Goal: Task Accomplishment & Management: Use online tool/utility

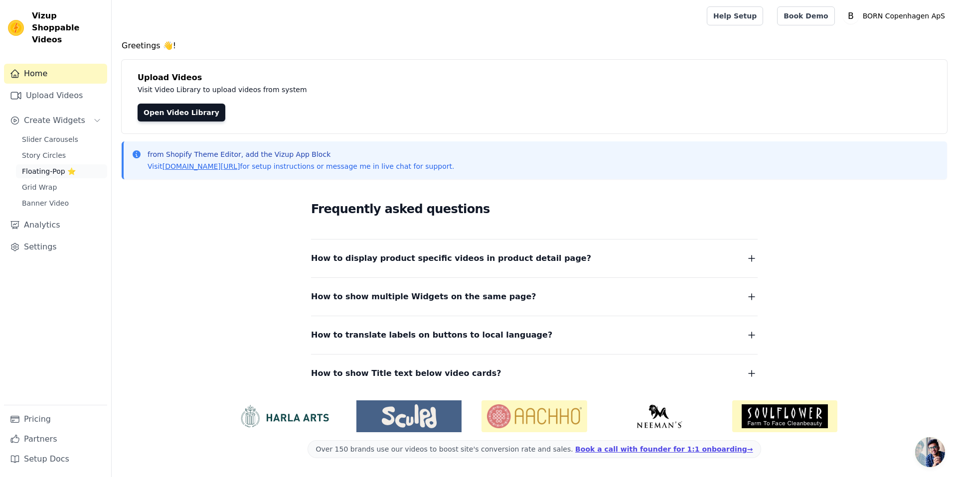
click at [32, 166] on span "Floating-Pop ⭐" at bounding box center [49, 171] width 54 height 10
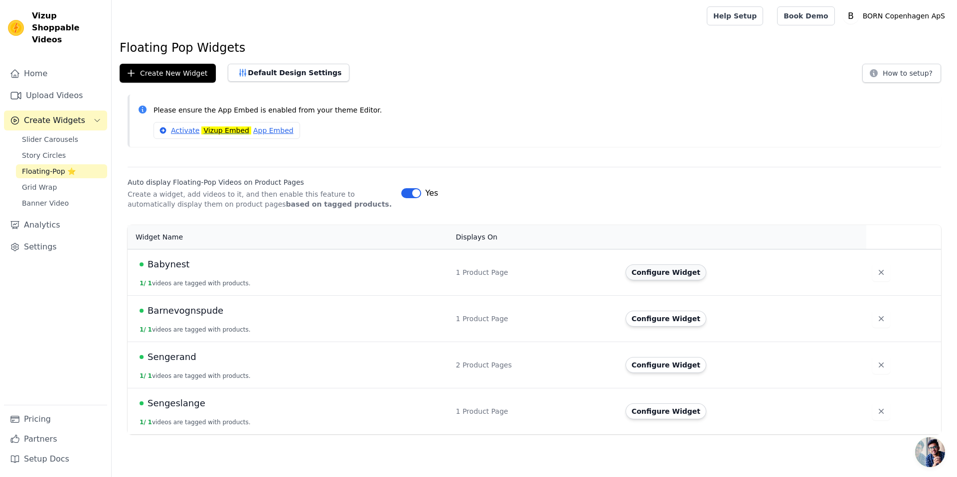
click at [652, 265] on button "Configure Widget" at bounding box center [666, 273] width 81 height 16
click at [185, 310] on span "Barnevognspude" at bounding box center [186, 311] width 76 height 14
click at [421, 189] on div "Yes" at bounding box center [419, 193] width 37 height 12
click at [409, 193] on button "Label" at bounding box center [411, 193] width 20 height 10
click at [34, 151] on span "Story Circles" at bounding box center [44, 156] width 44 height 10
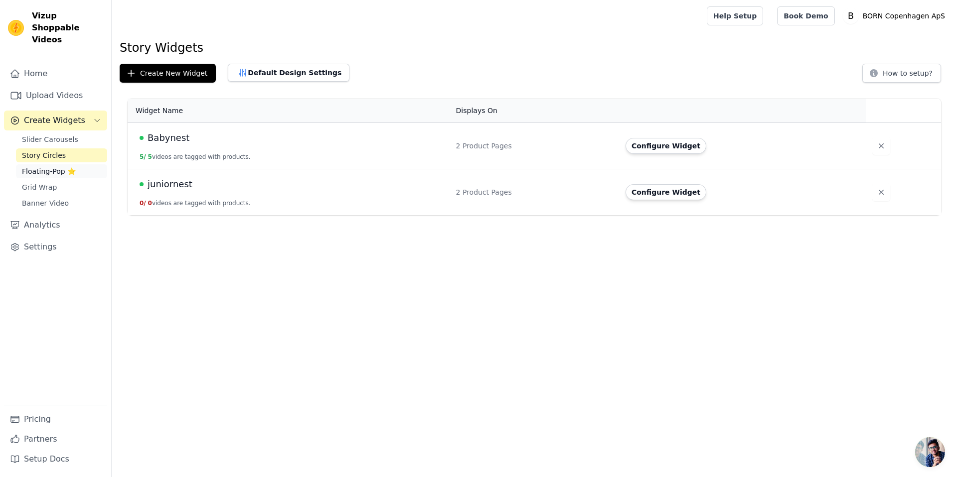
click at [42, 164] on link "Floating-Pop ⭐" at bounding box center [61, 171] width 91 height 14
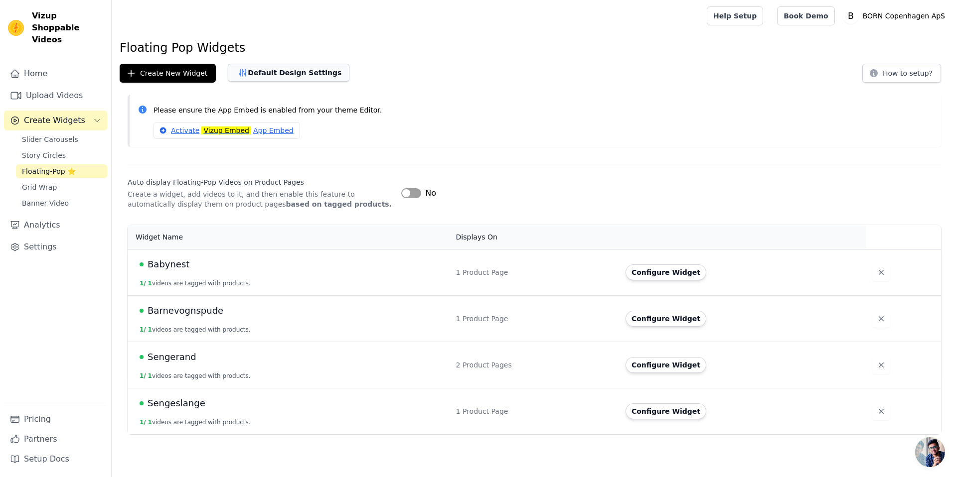
click at [262, 77] on button "Default Design Settings" at bounding box center [289, 73] width 122 height 18
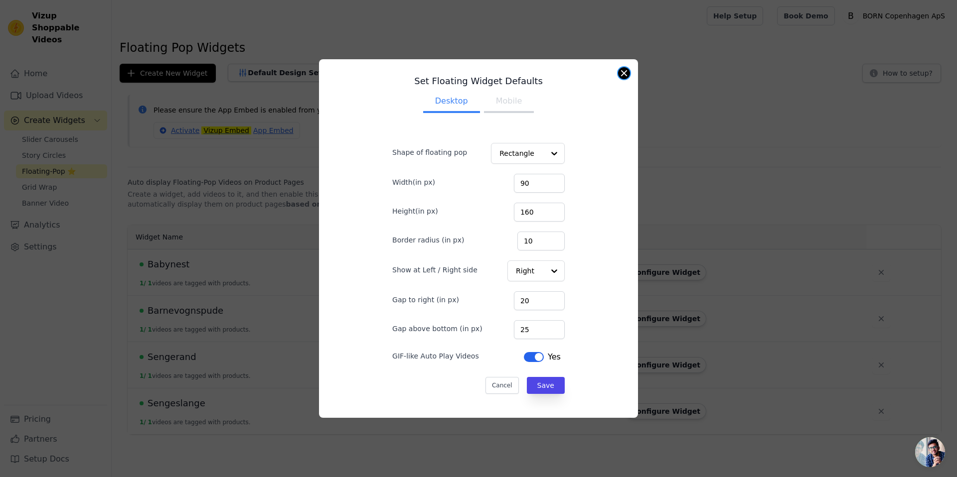
click at [626, 73] on button "Close modal" at bounding box center [624, 73] width 12 height 12
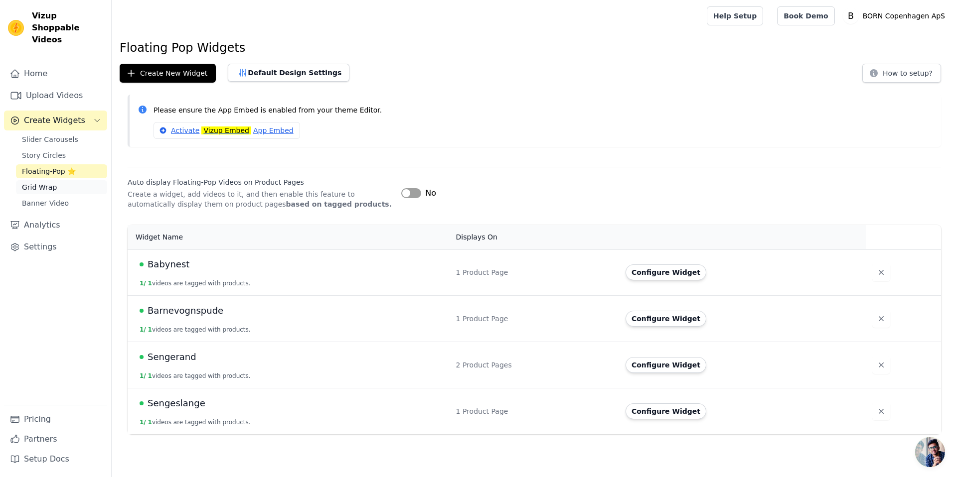
click at [51, 182] on span "Grid Wrap" at bounding box center [39, 187] width 35 height 10
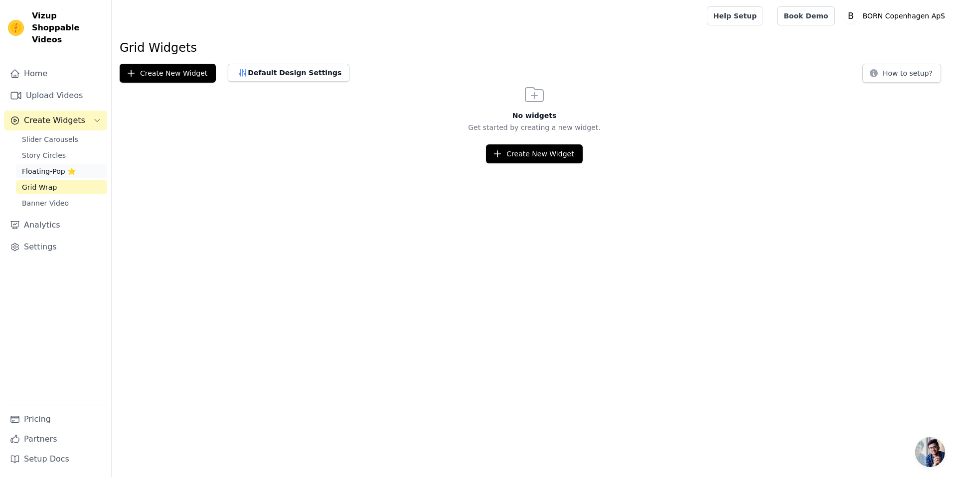
click at [52, 166] on span "Floating-Pop ⭐" at bounding box center [49, 171] width 54 height 10
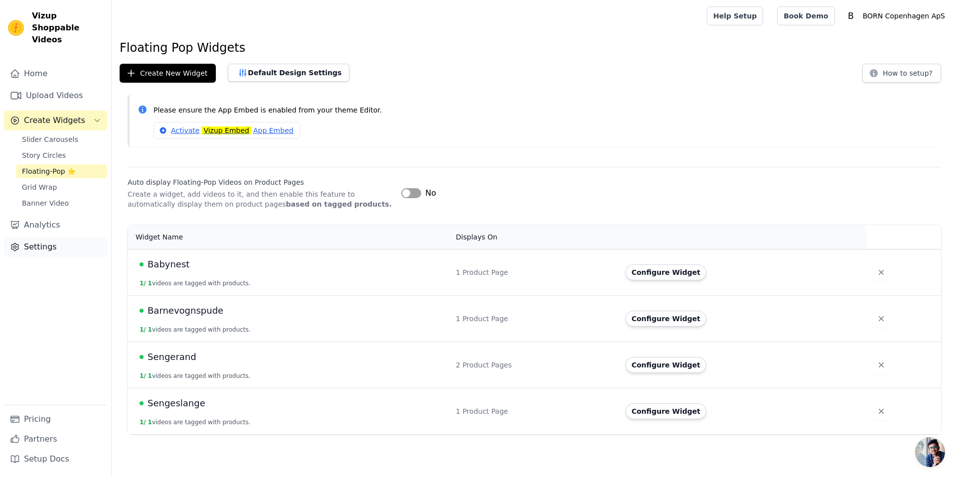
click at [40, 237] on link "Settings" at bounding box center [55, 247] width 103 height 20
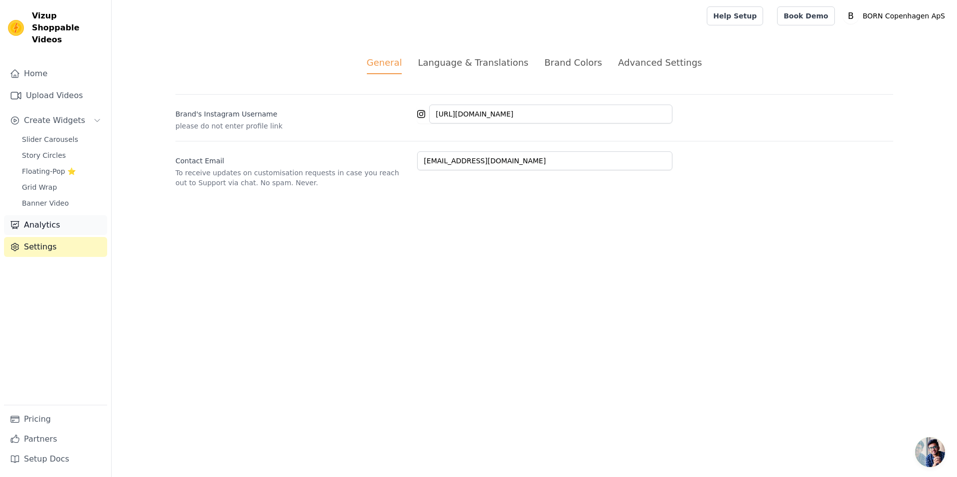
click at [54, 215] on link "Analytics" at bounding box center [55, 225] width 103 height 20
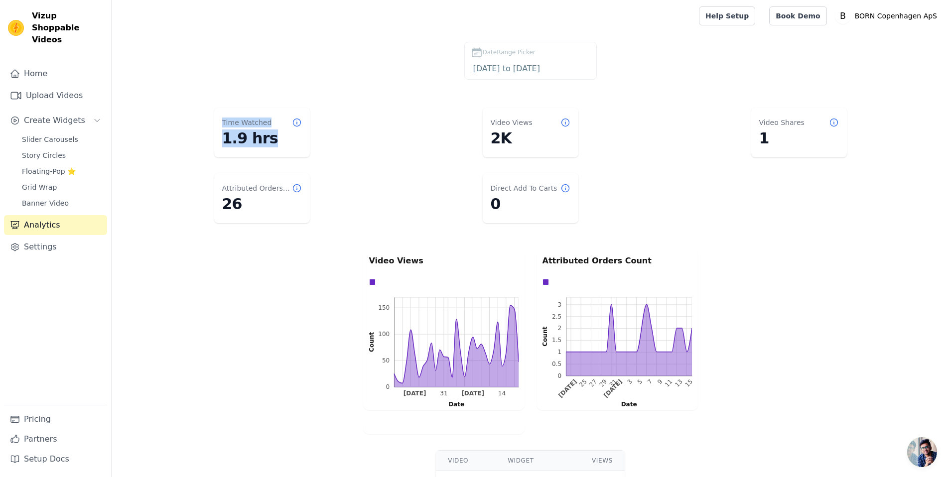
click at [208, 109] on dl "Time Watched 1.9 hrs Video Views 2K Video Shares 1 Attributed Orders Count 26 D…" at bounding box center [531, 166] width 798 height 124
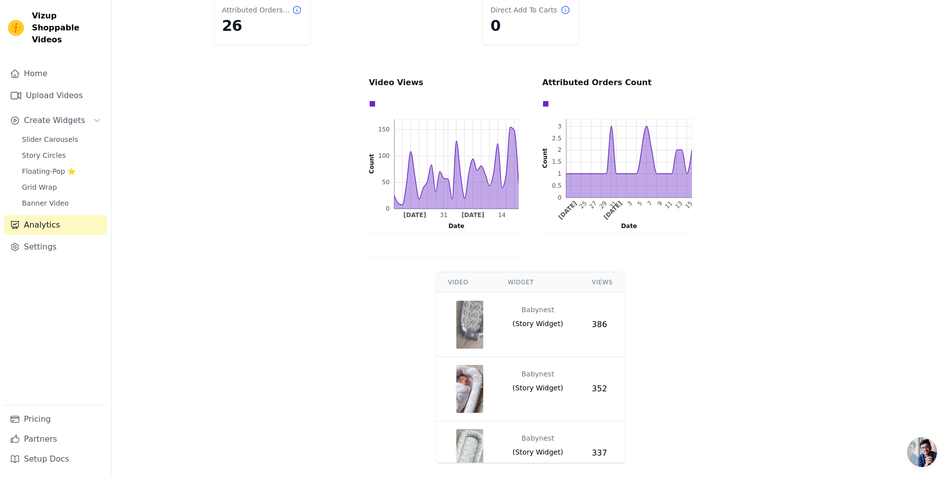
scroll to position [7, 0]
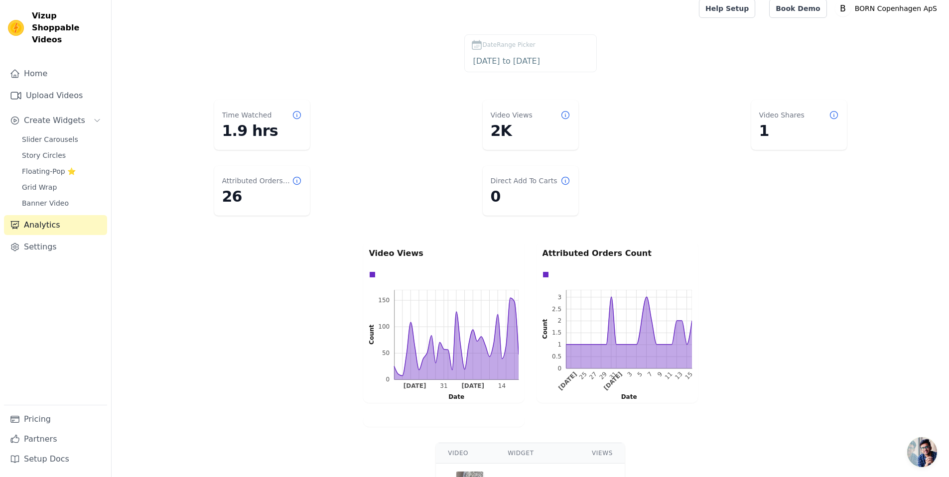
click at [770, 122] on dd "1" at bounding box center [800, 131] width 80 height 18
click at [509, 189] on dd "0" at bounding box center [531, 197] width 80 height 18
click at [536, 175] on div "Direct Add To Carts 0" at bounding box center [531, 191] width 96 height 50
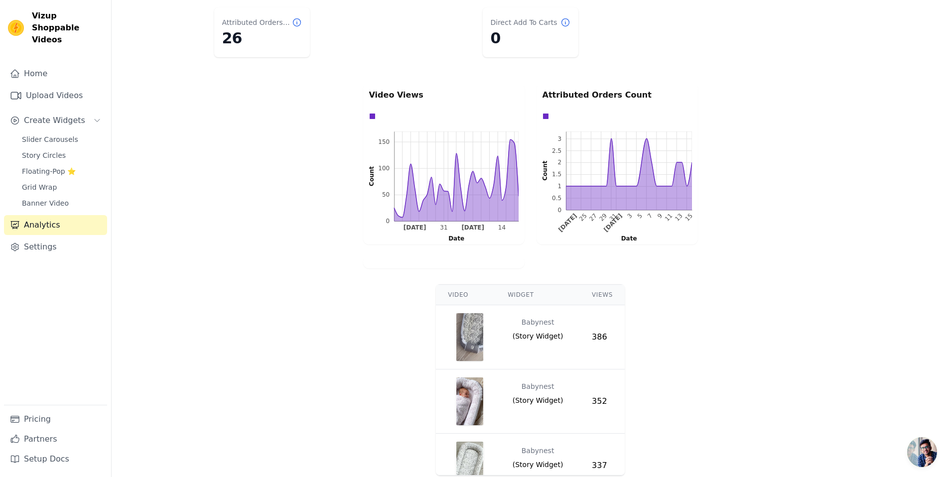
scroll to position [139, 0]
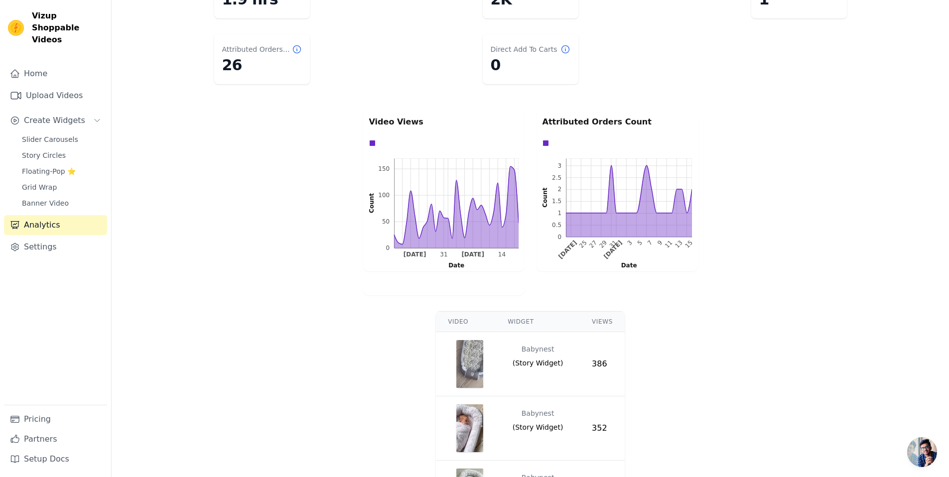
click at [522, 385] on tr "Babynest ( Story Widget ) 386" at bounding box center [530, 364] width 189 height 64
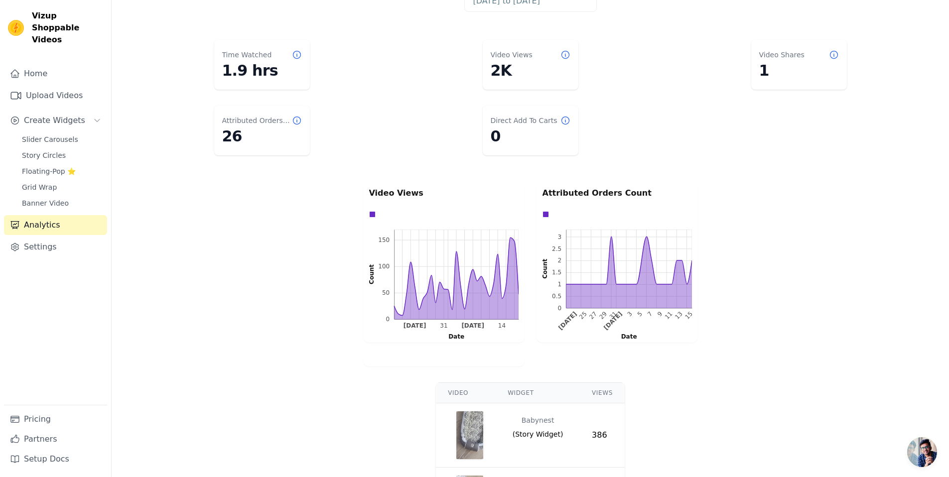
scroll to position [17, 0]
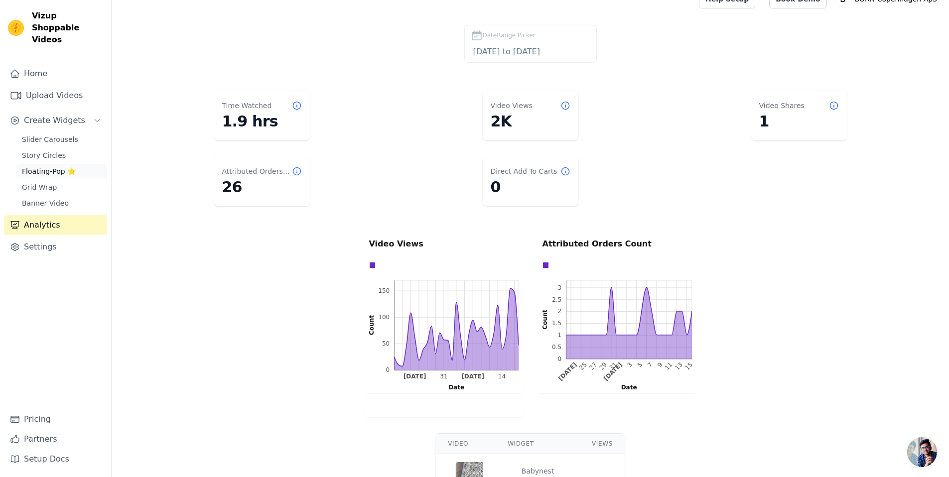
click at [65, 166] on span "Floating-Pop ⭐" at bounding box center [49, 171] width 54 height 10
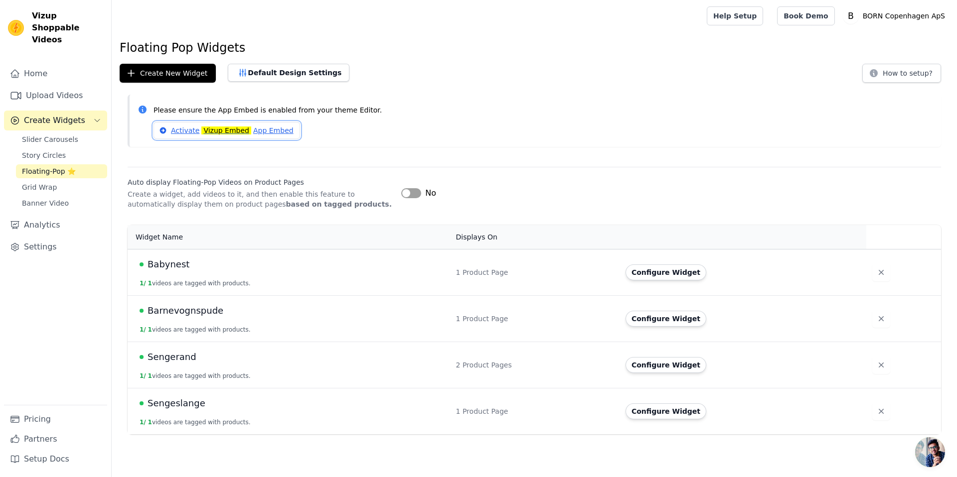
click at [271, 132] on link "Activate Vizup Embed App Embed" at bounding box center [227, 130] width 147 height 17
click at [52, 151] on span "Story Circles" at bounding box center [44, 156] width 44 height 10
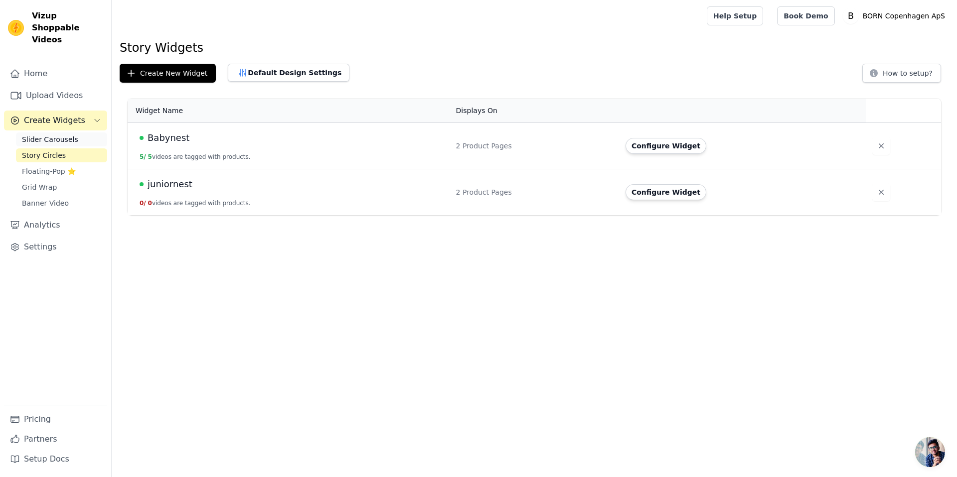
click at [46, 133] on link "Slider Carousels" at bounding box center [61, 140] width 91 height 14
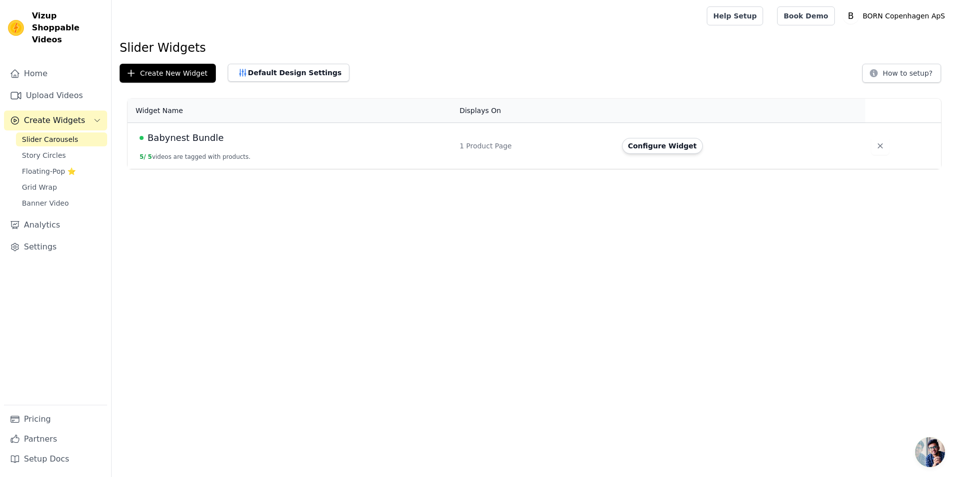
click at [169, 141] on span "Babynest Bundle" at bounding box center [186, 138] width 76 height 14
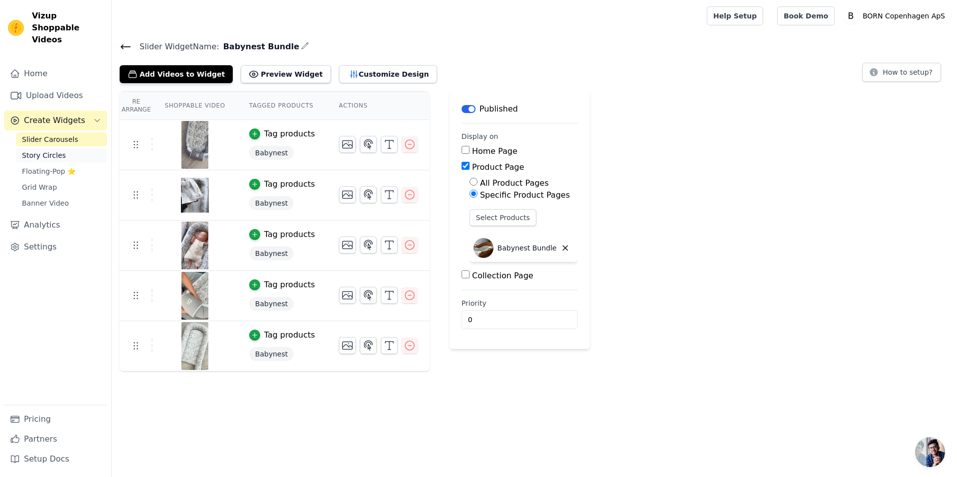
click at [54, 151] on span "Story Circles" at bounding box center [44, 156] width 44 height 10
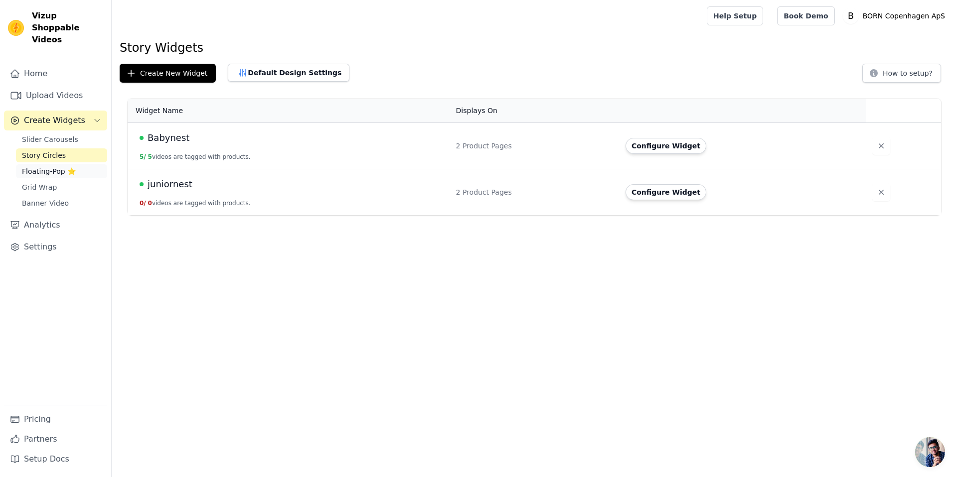
click at [56, 166] on span "Floating-Pop ⭐" at bounding box center [49, 171] width 54 height 10
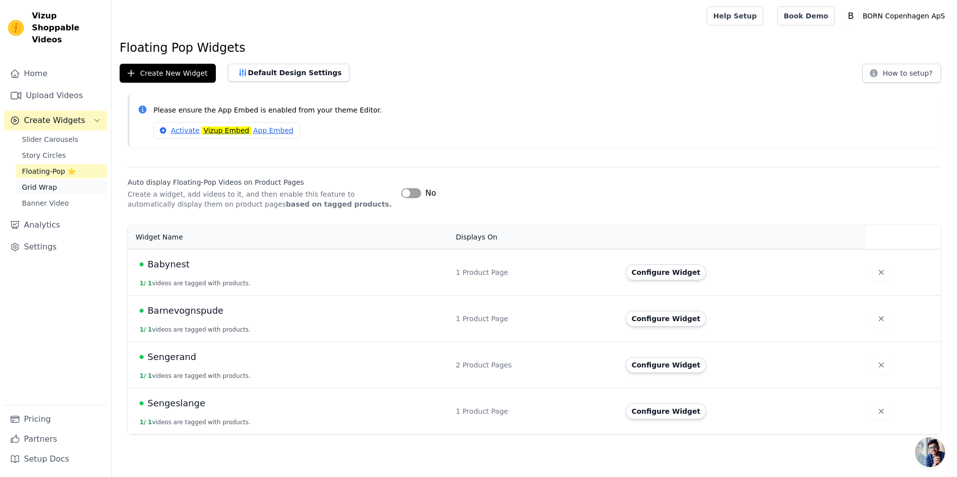
drag, startPoint x: 54, startPoint y: 175, endPoint x: 55, endPoint y: 181, distance: 6.1
click at [54, 182] on span "Grid Wrap" at bounding box center [39, 187] width 35 height 10
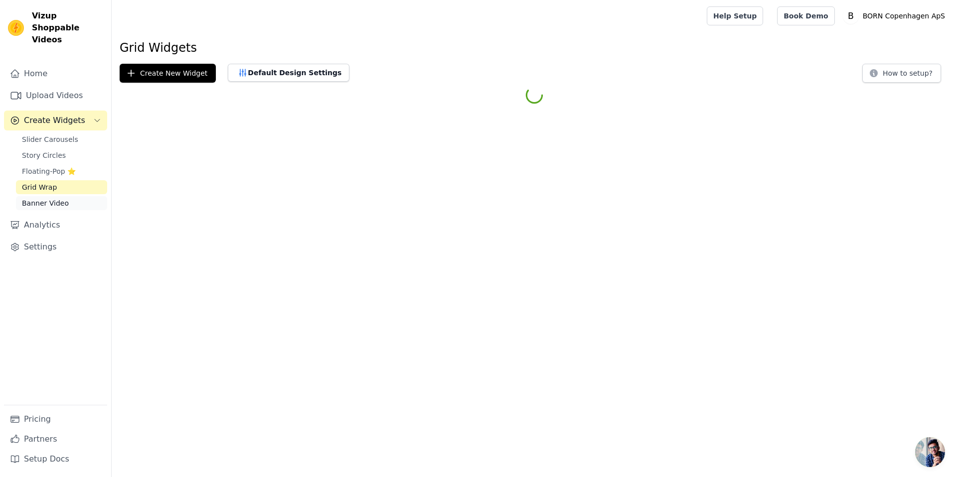
click at [57, 198] on span "Banner Video" at bounding box center [45, 203] width 47 height 10
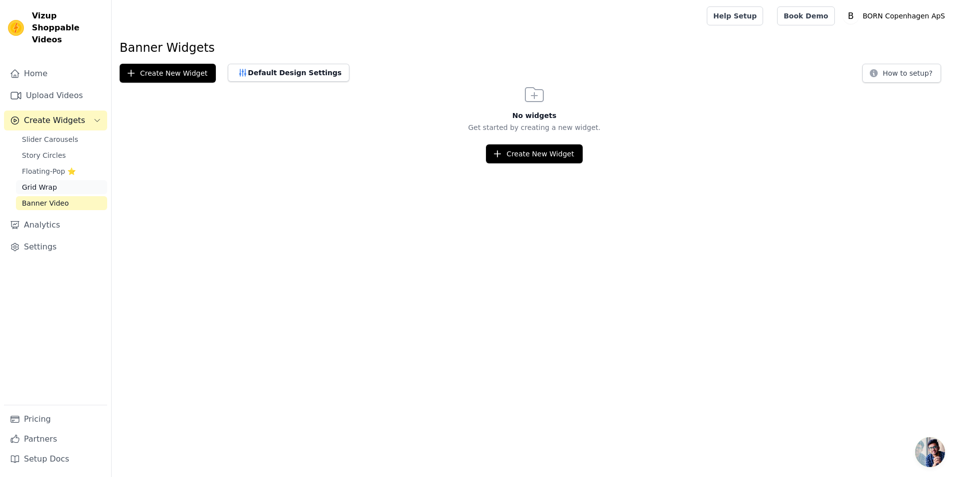
click at [53, 182] on span "Grid Wrap" at bounding box center [39, 187] width 35 height 10
click at [52, 198] on span "Banner Video" at bounding box center [45, 203] width 47 height 10
click at [516, 157] on button "Create New Widget" at bounding box center [534, 154] width 96 height 19
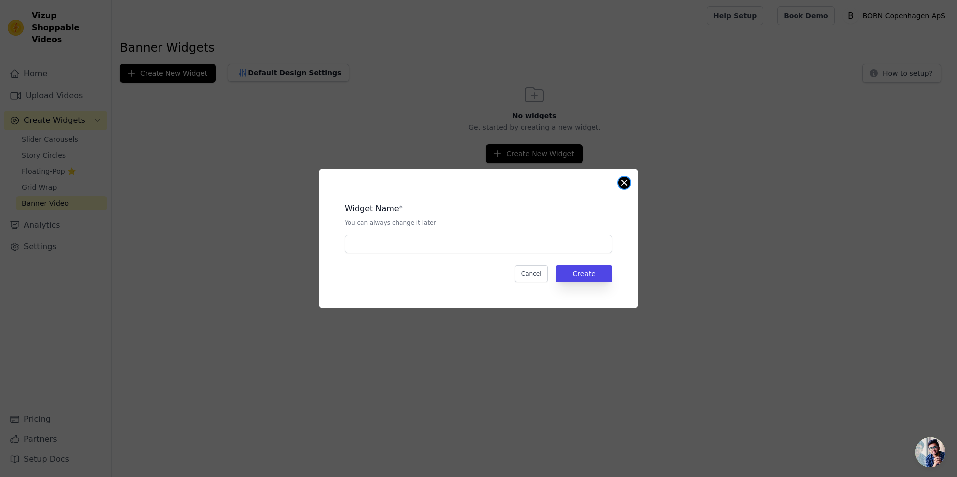
click at [619, 186] on div "Widget Name * You can always change it later Cancel Create" at bounding box center [478, 239] width 319 height 140
click at [621, 184] on button "Close modal" at bounding box center [624, 183] width 12 height 12
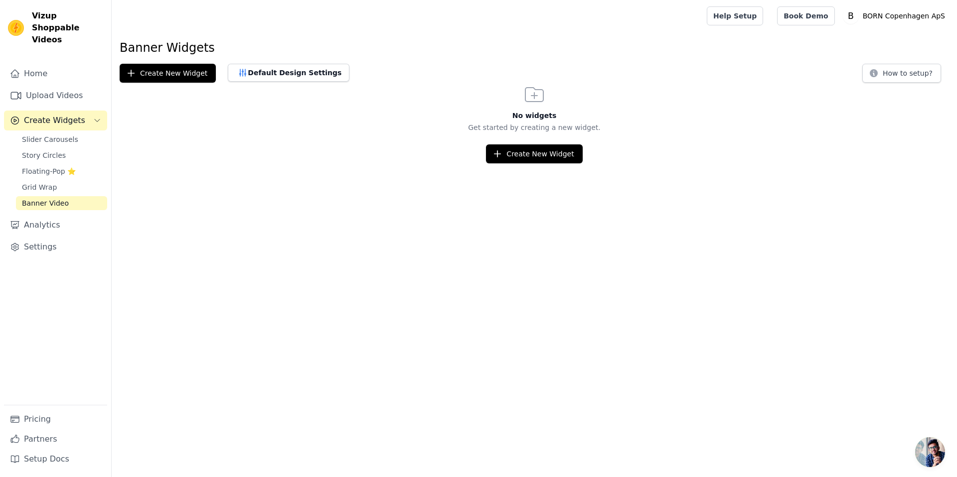
click at [142, 47] on h1 "Banner Widgets" at bounding box center [534, 48] width 829 height 16
click at [284, 40] on h1 "Banner Widgets" at bounding box center [534, 48] width 829 height 16
drag, startPoint x: 200, startPoint y: 48, endPoint x: 94, endPoint y: 48, distance: 106.7
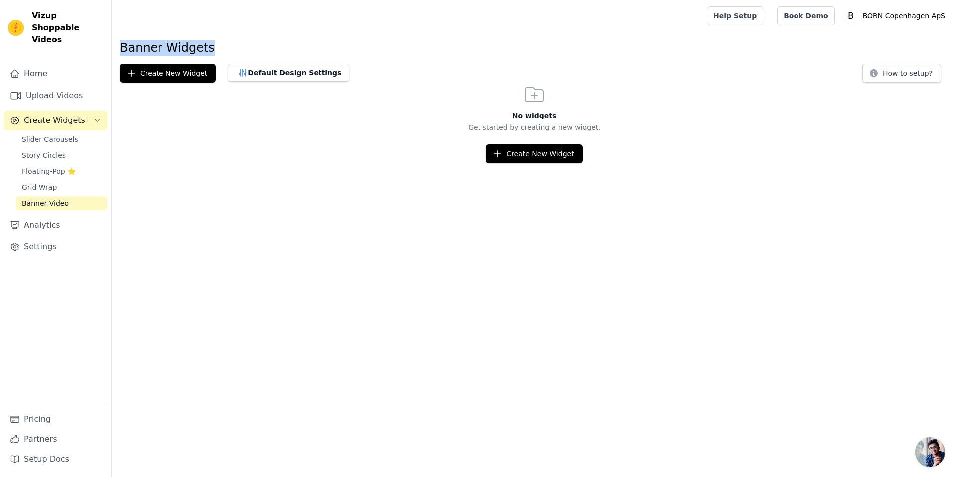
click at [94, 48] on div "Vizup Shoppable Videos Home Upload Videos Create Widgets Slider Carousels Story…" at bounding box center [478, 81] width 957 height 163
click at [129, 47] on h1 "Banner Widgets" at bounding box center [534, 48] width 829 height 16
click at [214, 44] on h1 "Banner Widgets" at bounding box center [534, 48] width 829 height 16
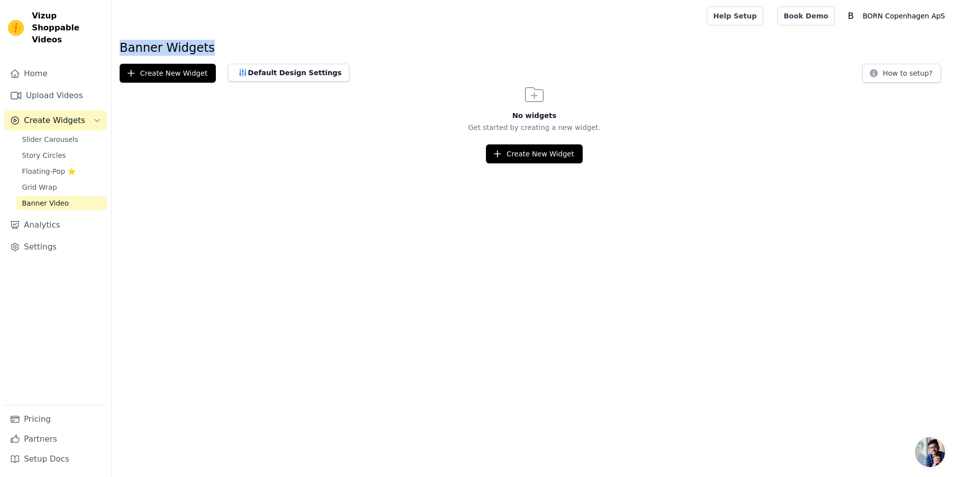
click at [214, 44] on h1 "Banner Widgets" at bounding box center [534, 48] width 829 height 16
click at [192, 48] on h1 "Banner Widgets" at bounding box center [534, 48] width 829 height 16
click at [330, 35] on main "Banner Widgets Create New Widget Default Design Settings How to setup? No widge…" at bounding box center [534, 98] width 845 height 132
